Goal: Information Seeking & Learning: Learn about a topic

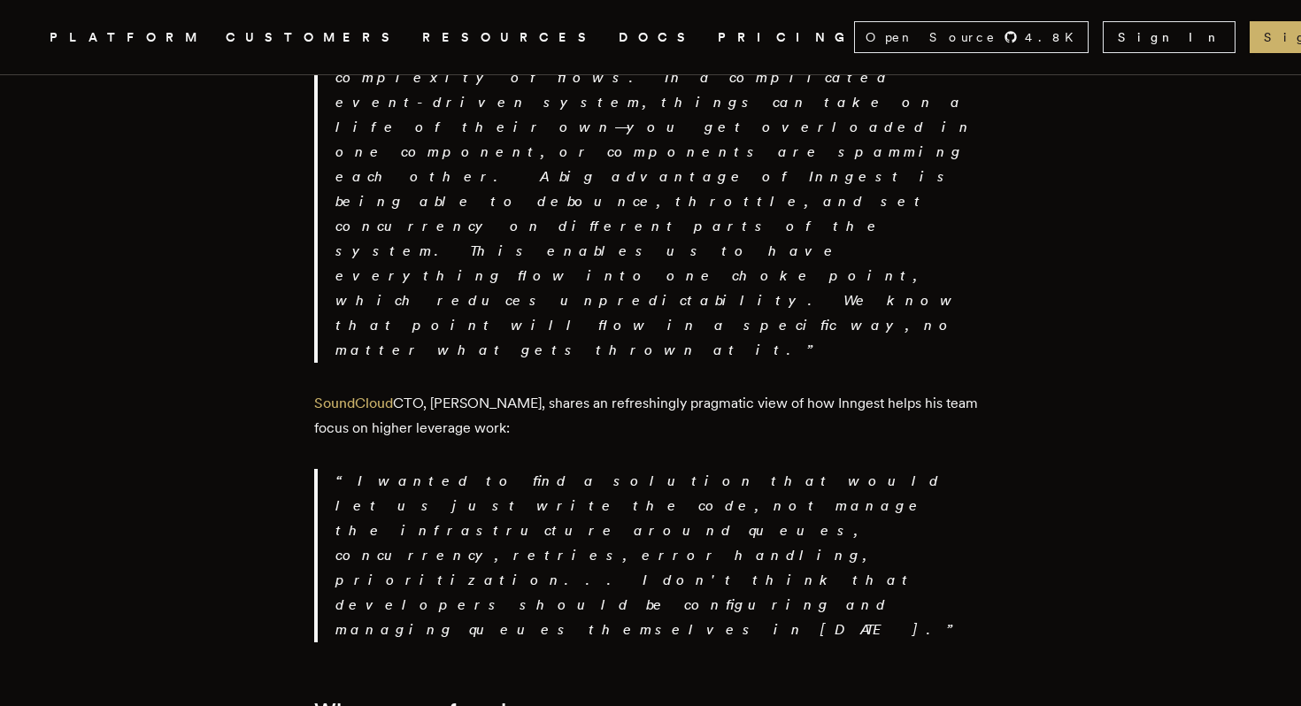
scroll to position [3086, 0]
click at [717, 39] on link "PRICING" at bounding box center [785, 38] width 136 height 22
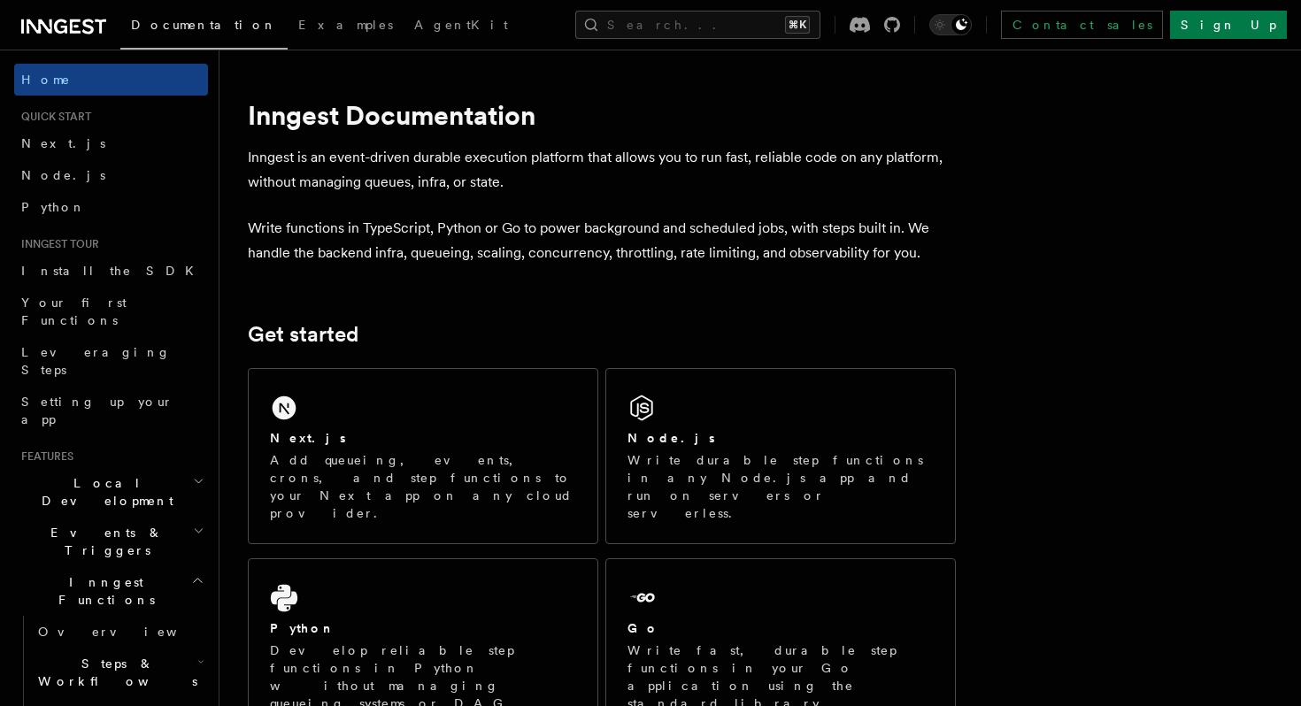
click at [311, 155] on p "Inngest is an event-driven durable execution platform that allows you to run fa…" at bounding box center [602, 170] width 708 height 50
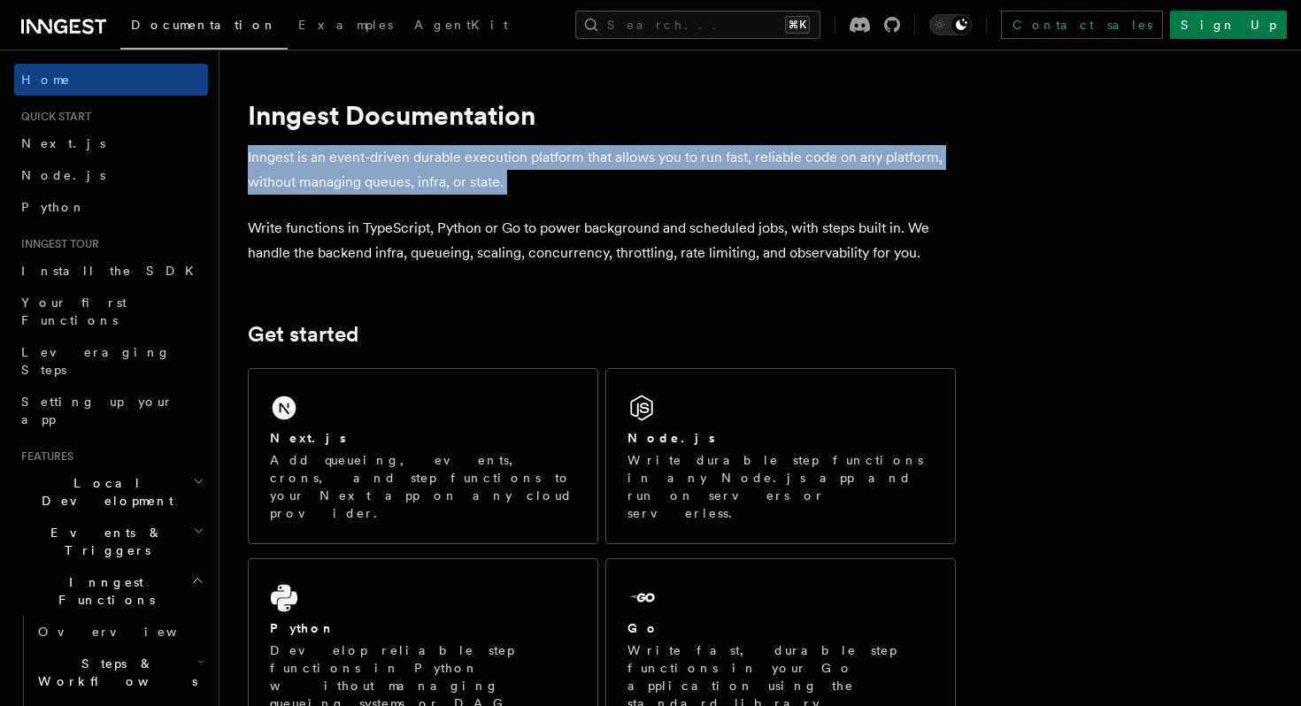
click at [311, 155] on p "Inngest is an event-driven durable execution platform that allows you to run fa…" at bounding box center [602, 170] width 708 height 50
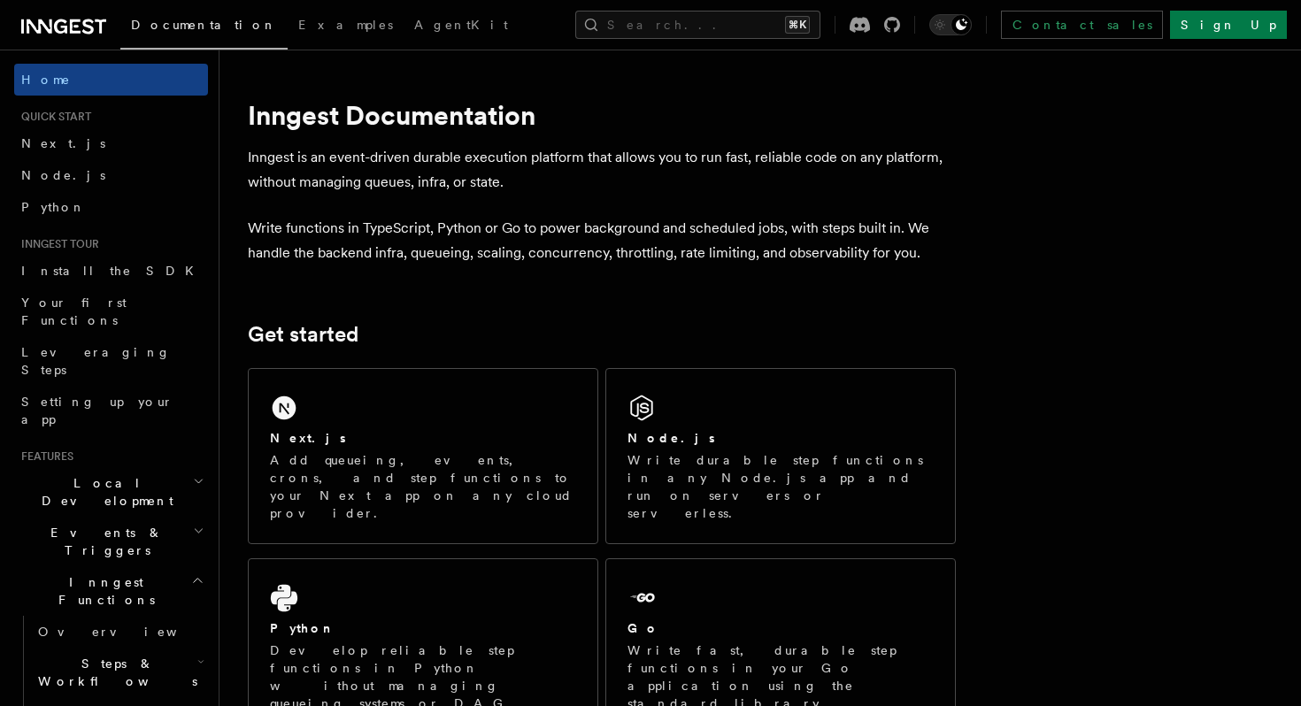
click at [311, 155] on p "Inngest is an event-driven durable execution platform that allows you to run fa…" at bounding box center [602, 170] width 708 height 50
click at [409, 228] on p "Write functions in TypeScript, Python or Go to power background and scheduled j…" at bounding box center [602, 241] width 708 height 50
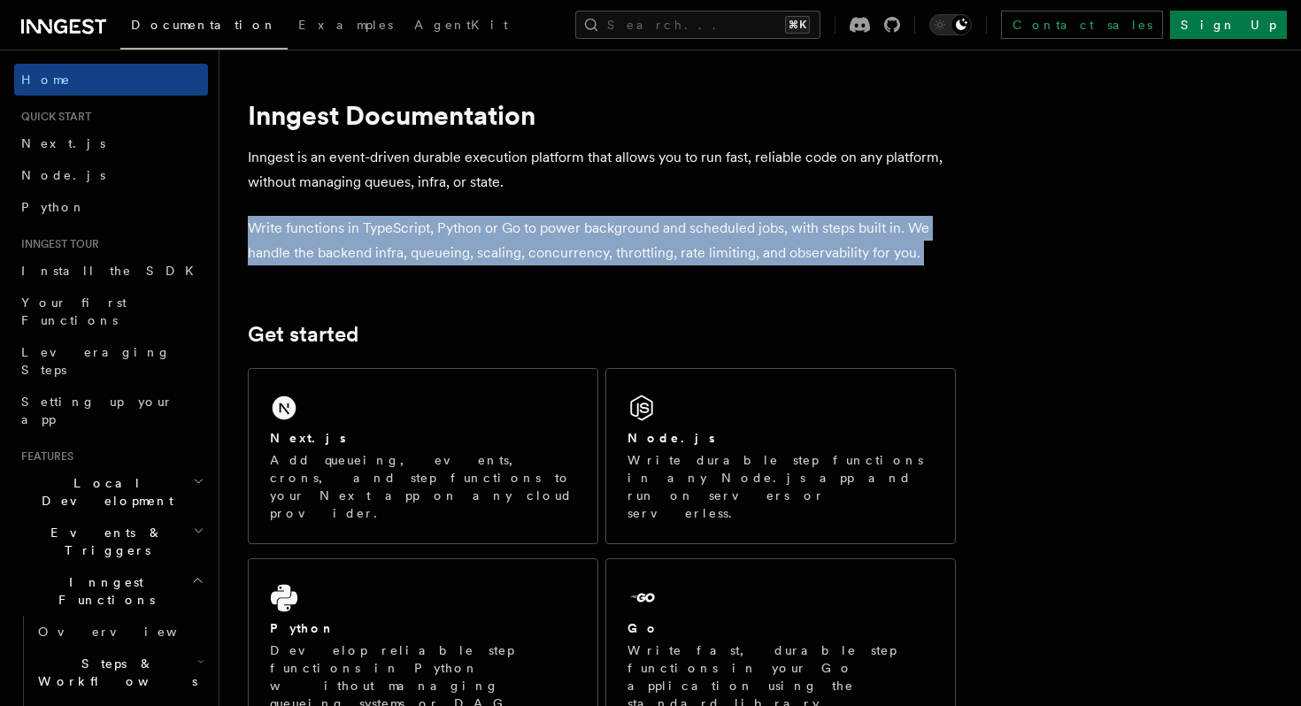
click at [541, 241] on p "Write functions in TypeScript, Python or Go to power background and scheduled j…" at bounding box center [602, 241] width 708 height 50
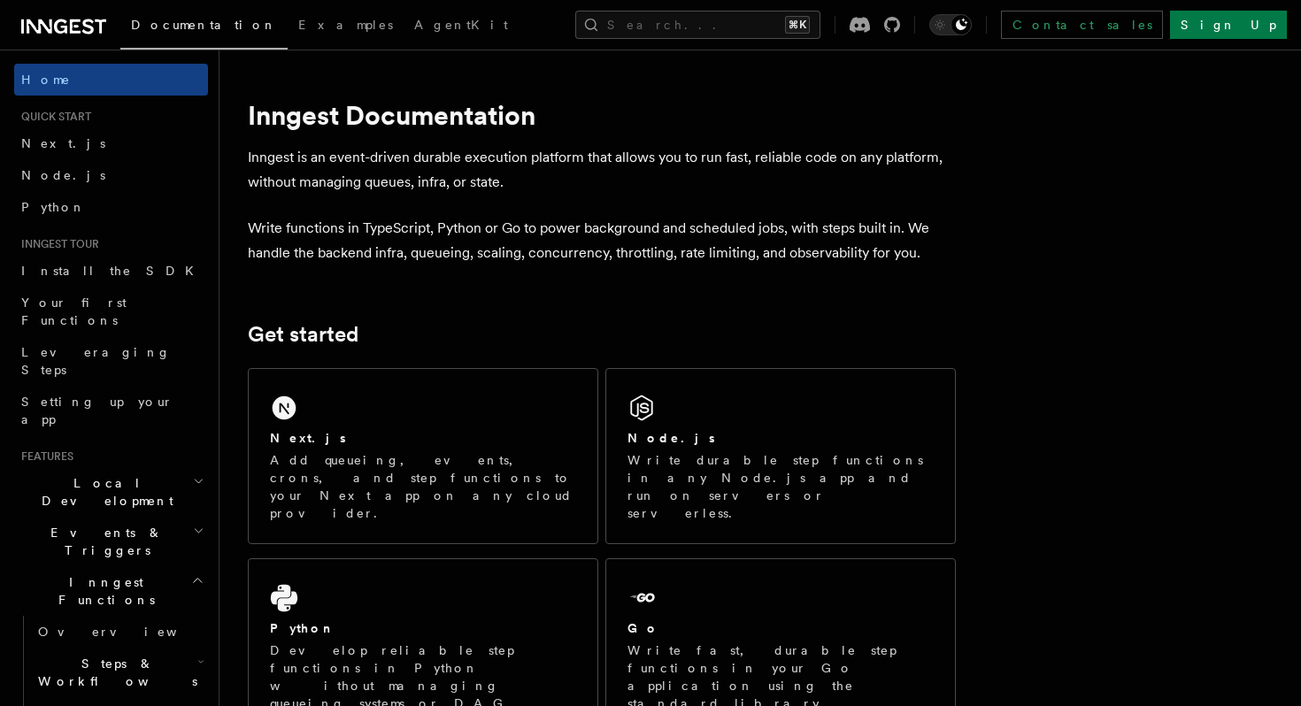
click at [541, 241] on p "Write functions in TypeScript, Python or Go to power background and scheduled j…" at bounding box center [602, 241] width 708 height 50
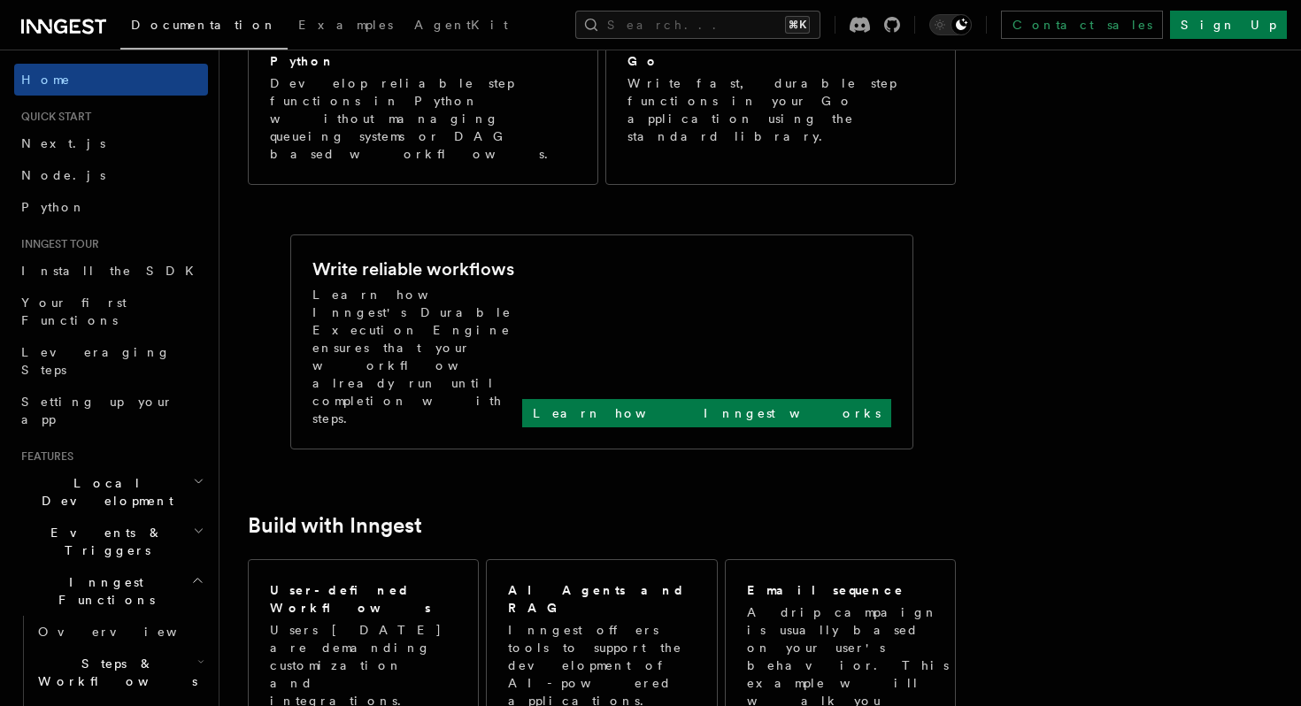
scroll to position [492, 0]
